Goal: Transaction & Acquisition: Subscribe to service/newsletter

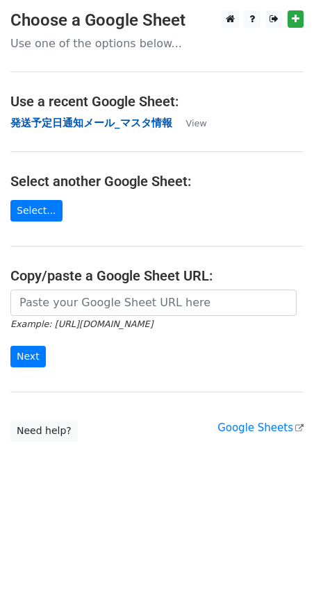
click at [52, 120] on strong "発送予定日通知メール_マスタ情報" at bounding box center [91, 123] width 162 height 13
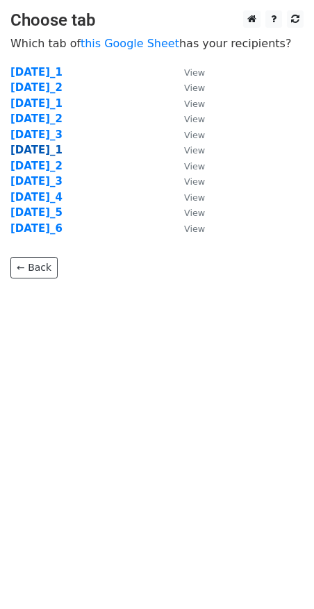
click at [60, 152] on strong "2025年10月_1" at bounding box center [36, 150] width 52 height 13
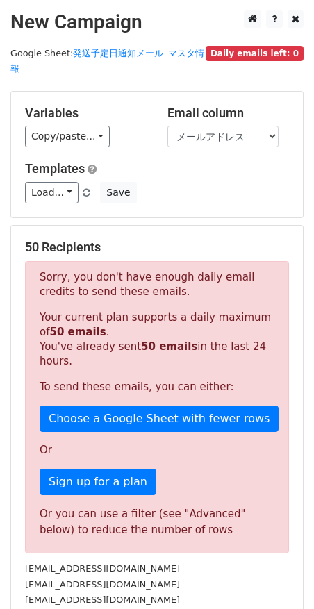
click at [207, 197] on div "Variables Copy/paste... {{No}} {{お名前（苗字のみ）}} {{メールアドレス}} Email column No お名前（苗字…" at bounding box center [157, 155] width 292 height 126
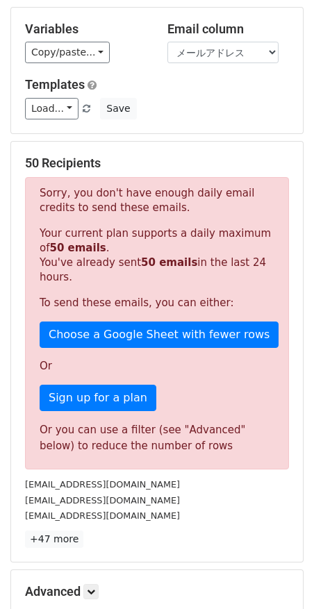
scroll to position [87, 0]
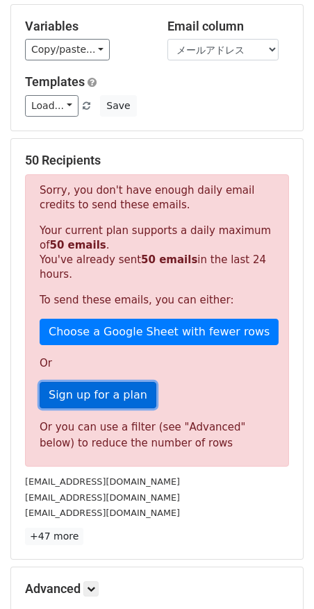
click at [81, 382] on link "Sign up for a plan" at bounding box center [98, 395] width 117 height 26
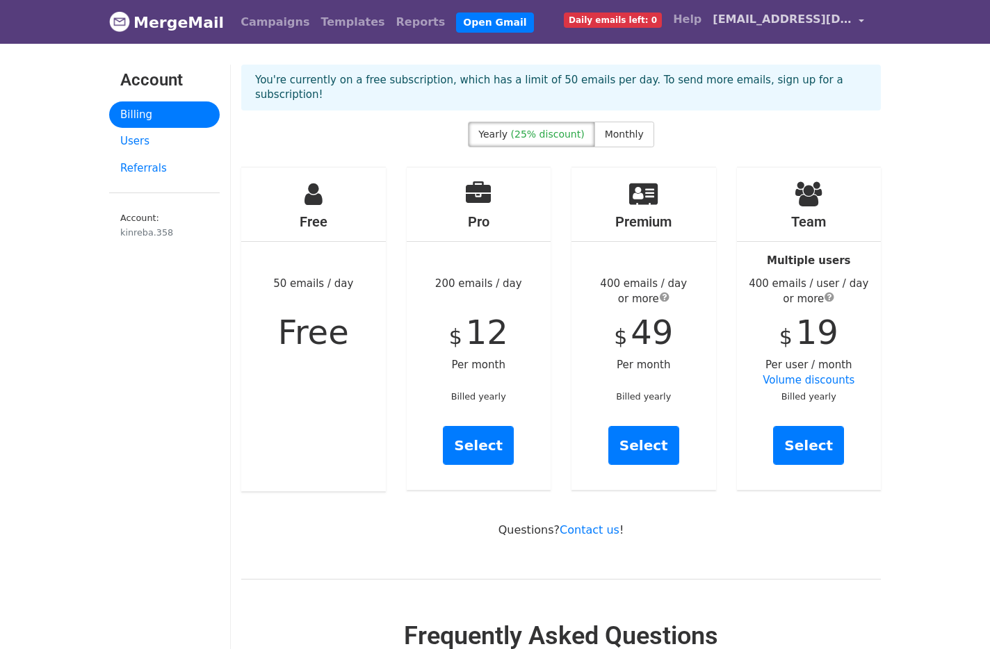
click at [841, 22] on span "kinreba.358@gmail.com" at bounding box center [781, 19] width 139 height 17
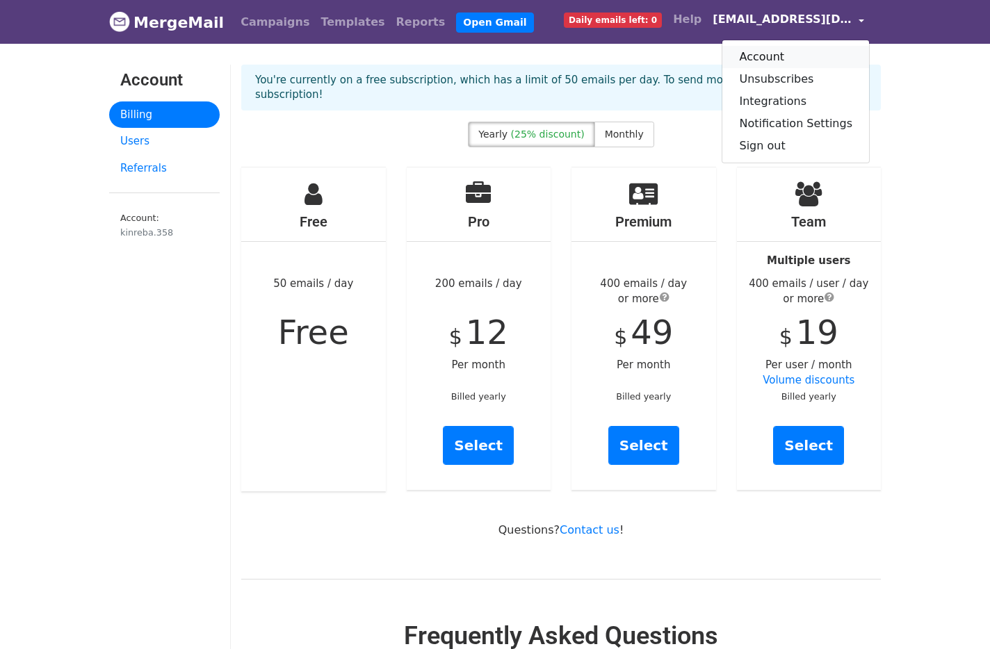
click at [791, 59] on link "Account" at bounding box center [795, 57] width 147 height 22
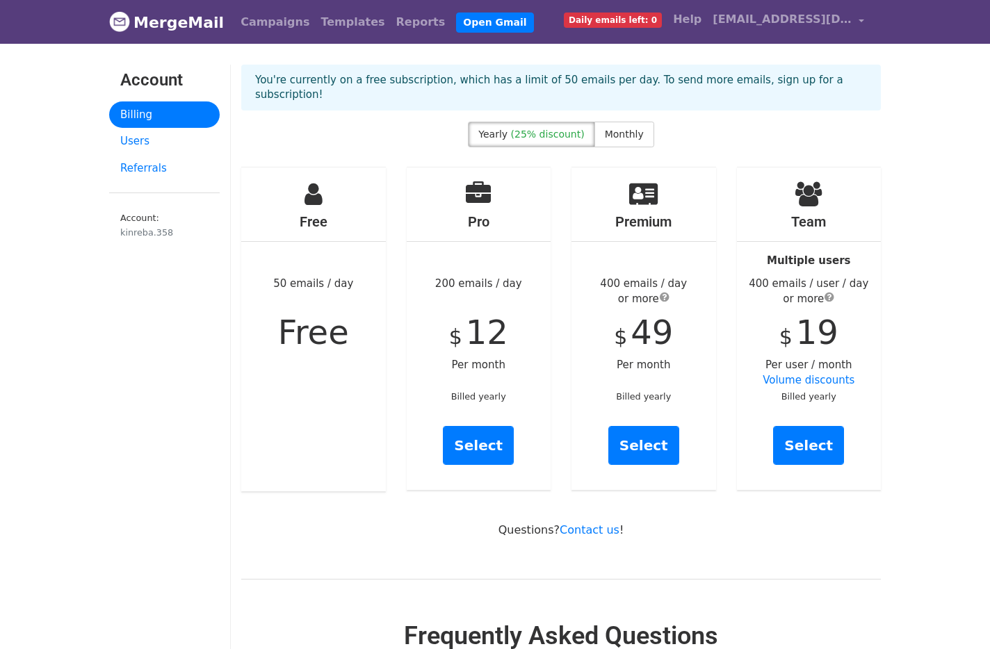
click at [149, 28] on link "MergeMail" at bounding box center [166, 22] width 115 height 29
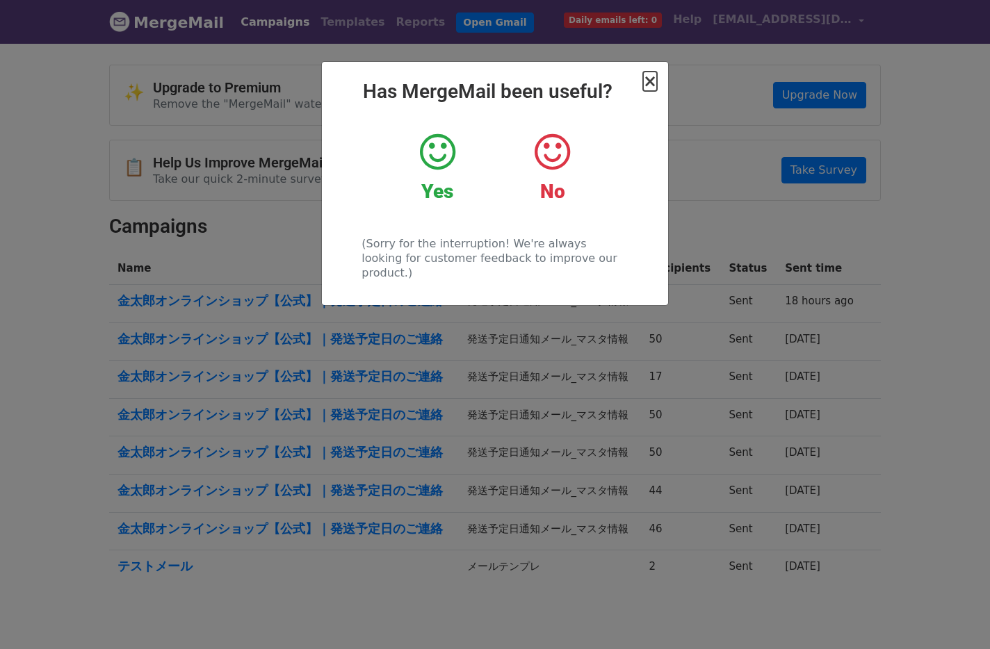
click at [647, 88] on span "×" at bounding box center [650, 81] width 14 height 19
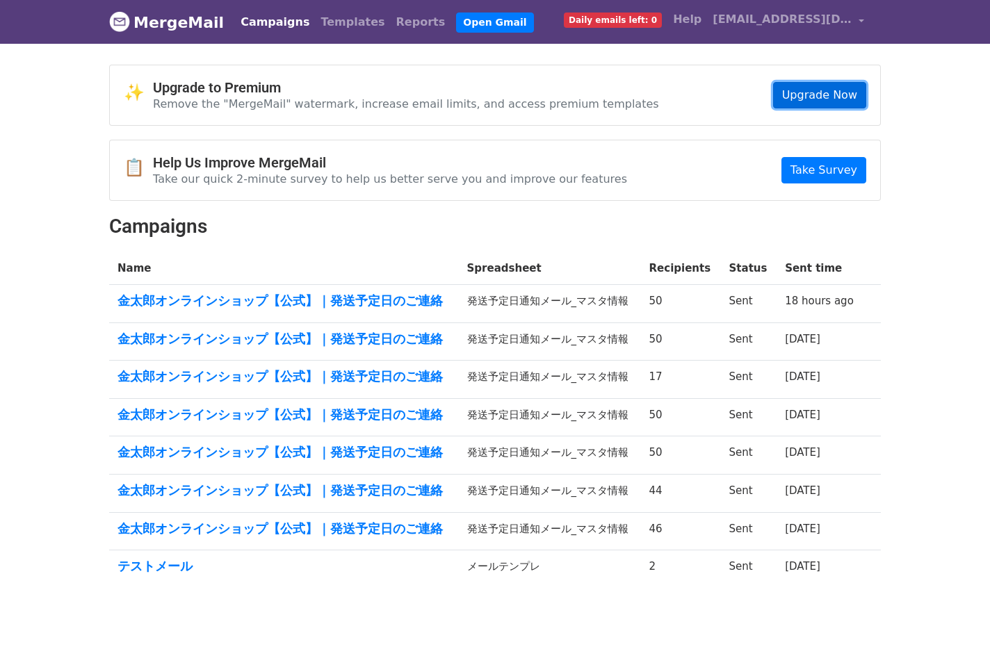
click at [828, 95] on link "Upgrade Now" at bounding box center [819, 95] width 93 height 26
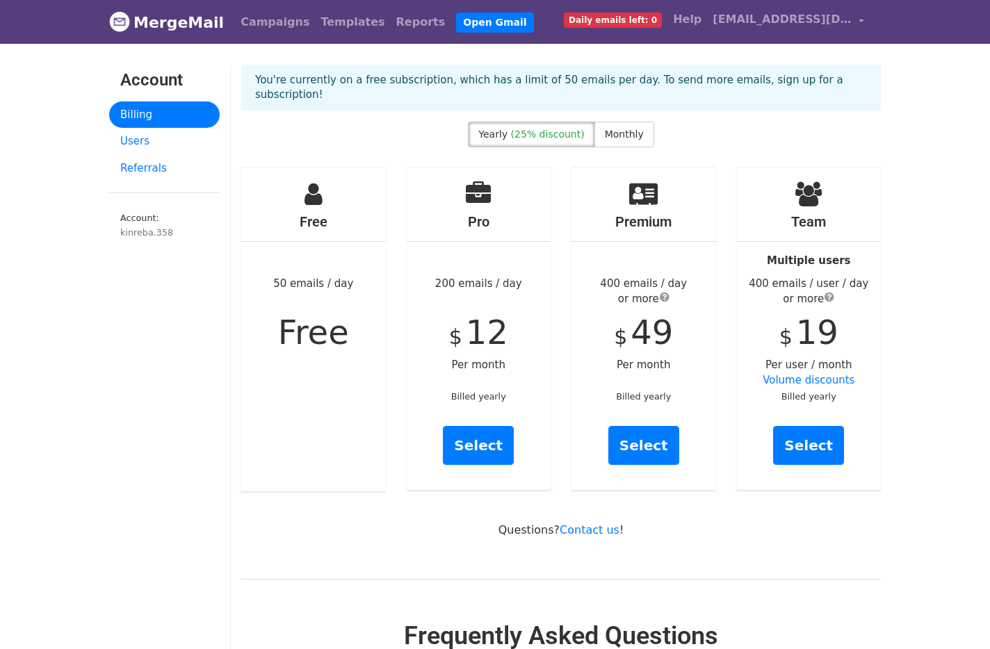
click at [366, 391] on div "Free 50 emails / day Free" at bounding box center [313, 329] width 145 height 324
click at [632, 129] on span "Monthly" at bounding box center [624, 134] width 39 height 11
click at [571, 129] on span "(25% discount)" at bounding box center [548, 134] width 74 height 11
